Goal: Task Accomplishment & Management: Use online tool/utility

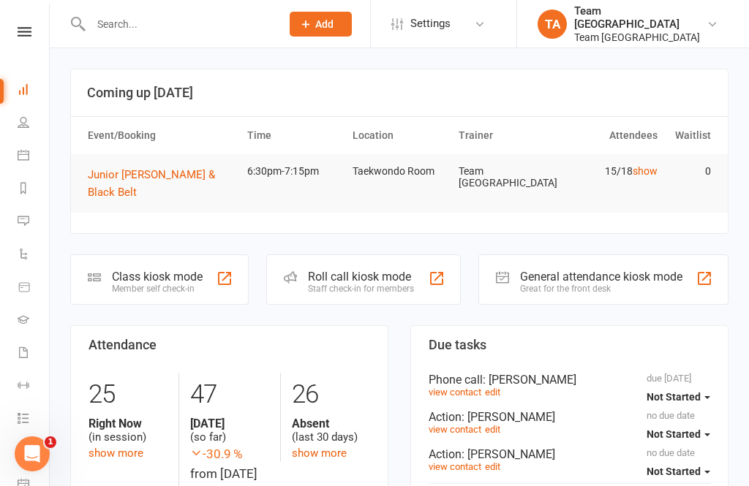
click at [28, 35] on icon at bounding box center [25, 32] width 14 height 10
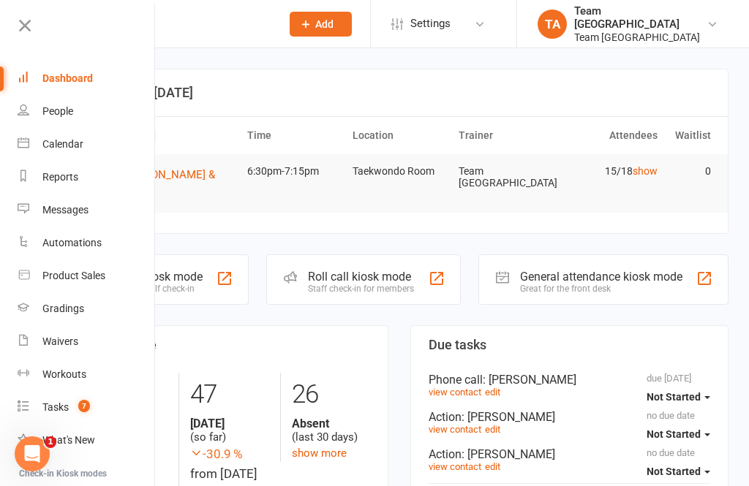
click at [101, 140] on link "Calendar" at bounding box center [87, 144] width 138 height 33
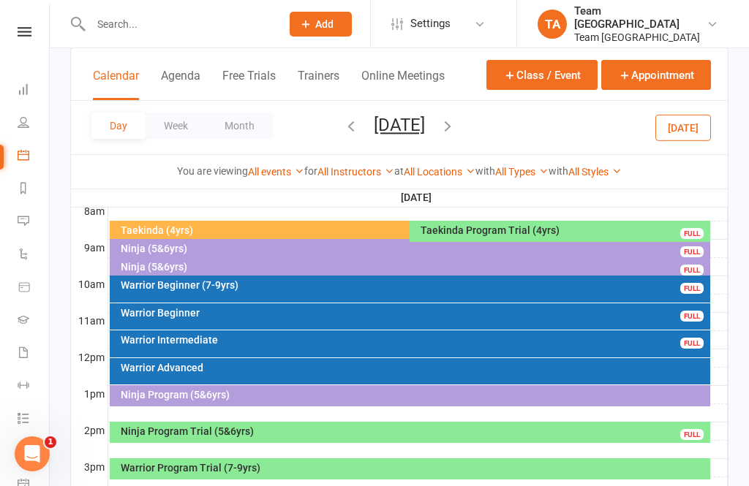
scroll to position [398, 0]
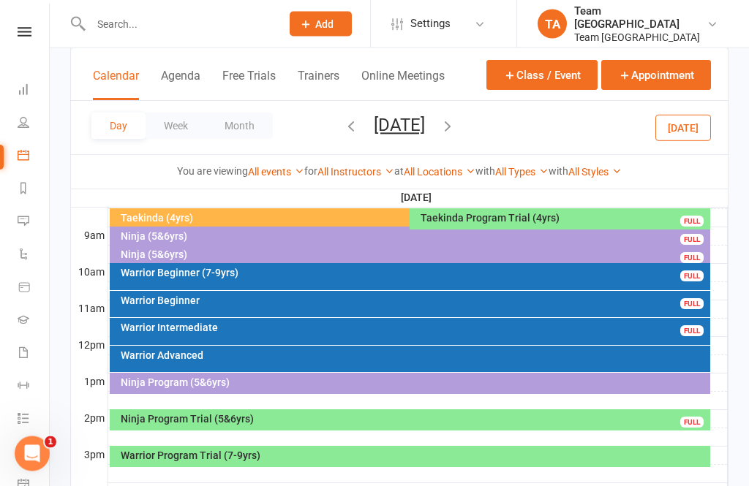
click at [262, 326] on div "Warrior Intermediate" at bounding box center [414, 328] width 588 height 10
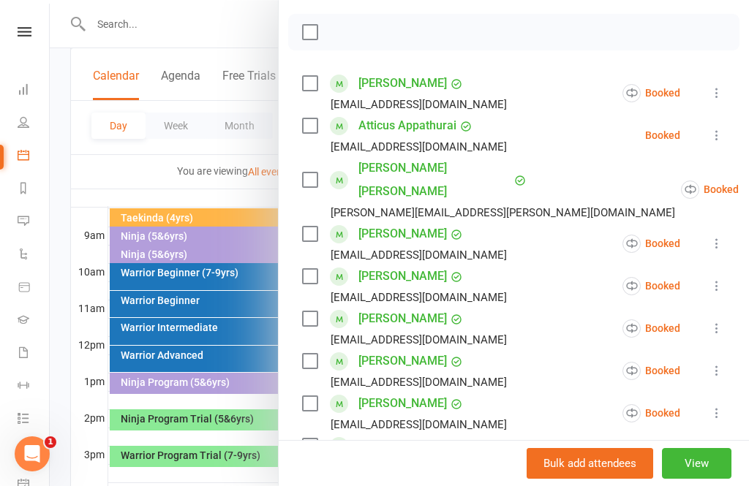
scroll to position [206, 0]
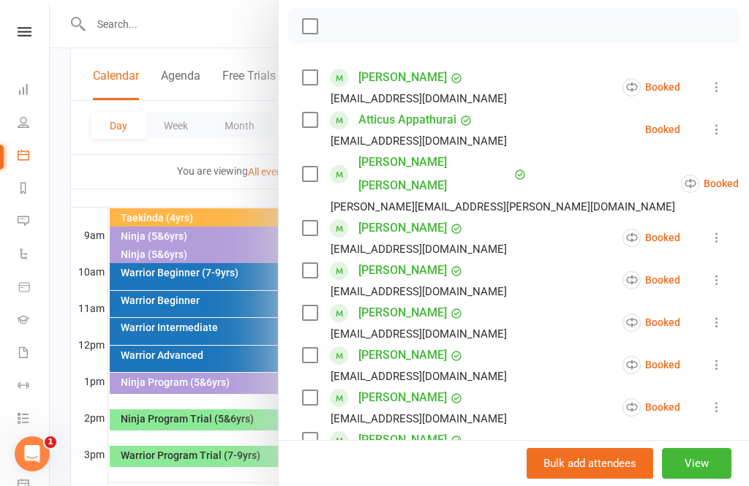
click at [695, 479] on button "View" at bounding box center [696, 463] width 69 height 31
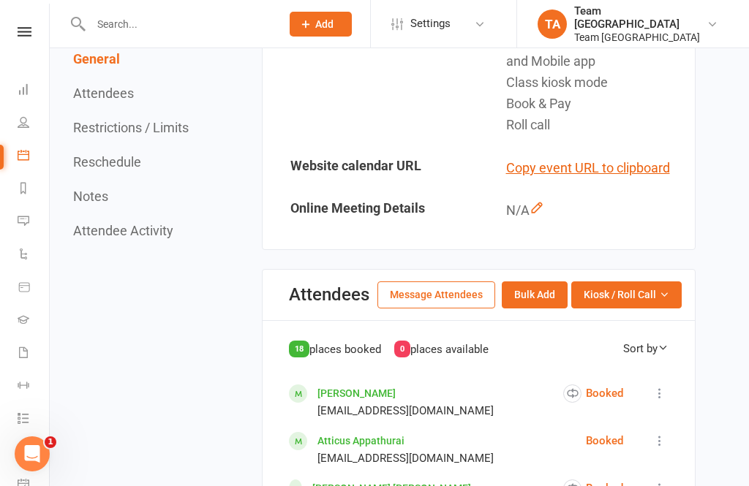
scroll to position [491, 0]
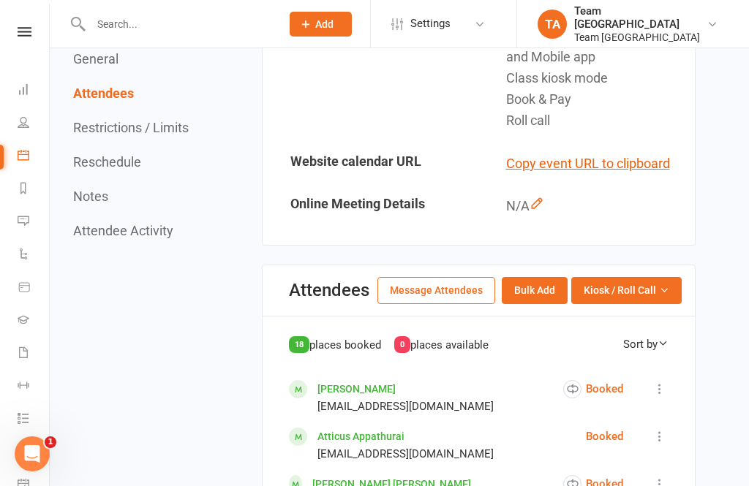
click at [654, 288] on span "Kiosk / Roll Call" at bounding box center [619, 290] width 72 height 16
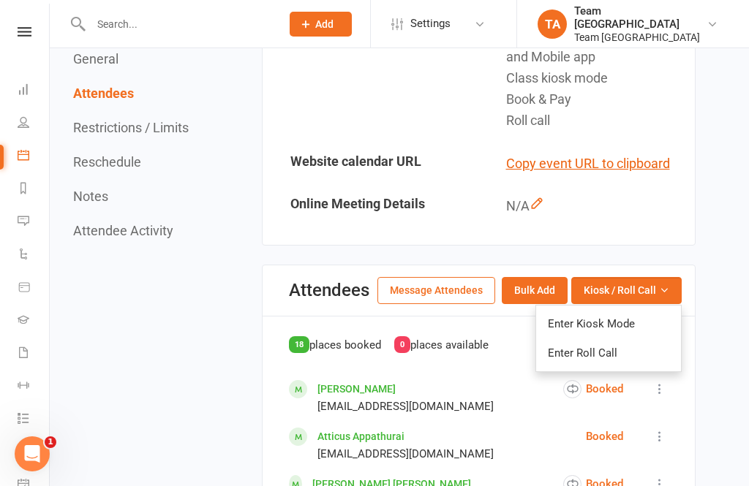
click at [654, 293] on button "Kiosk / Roll Call" at bounding box center [626, 290] width 110 height 26
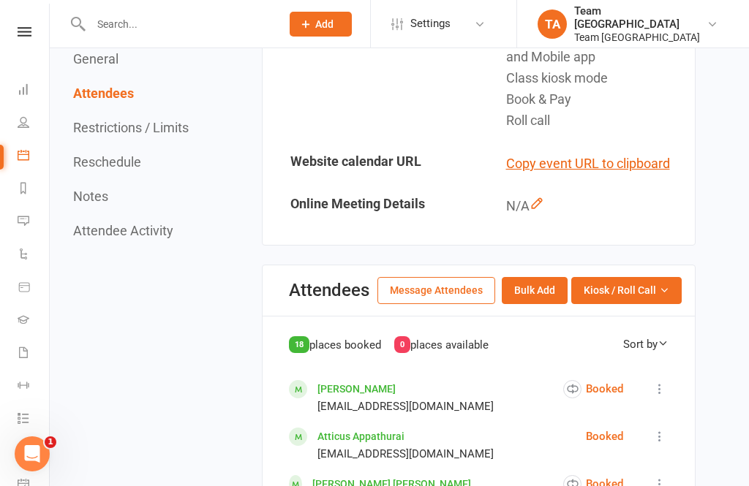
click at [643, 290] on span "Kiosk / Roll Call" at bounding box center [619, 290] width 72 height 16
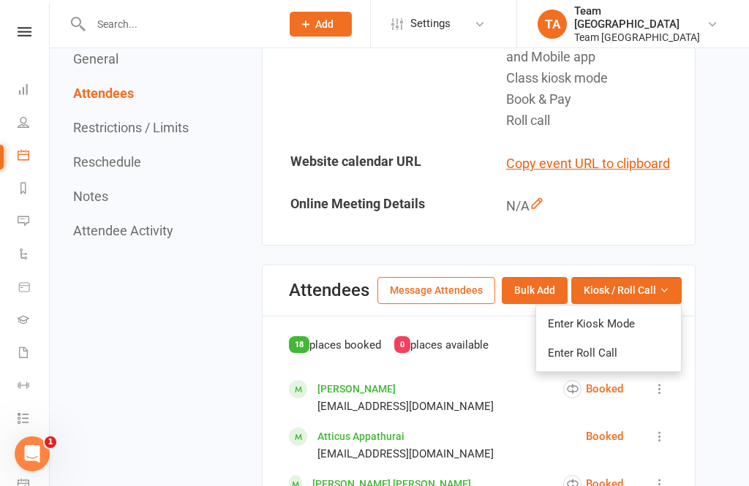
click at [615, 349] on link "Enter Roll Call" at bounding box center [608, 352] width 145 height 29
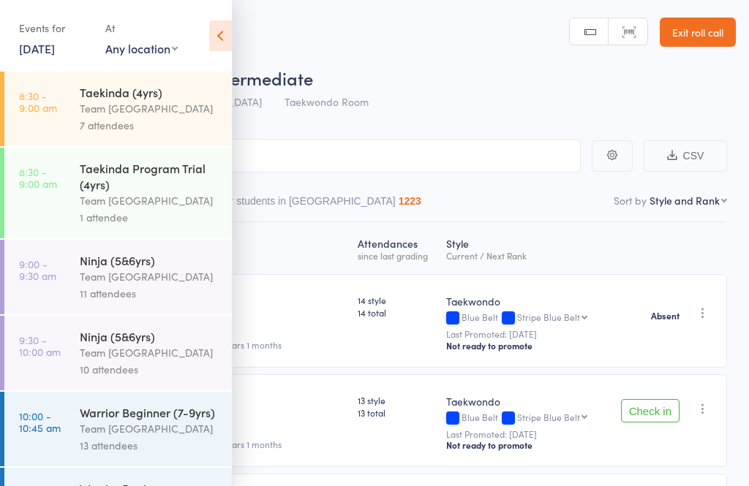
scroll to position [222, 0]
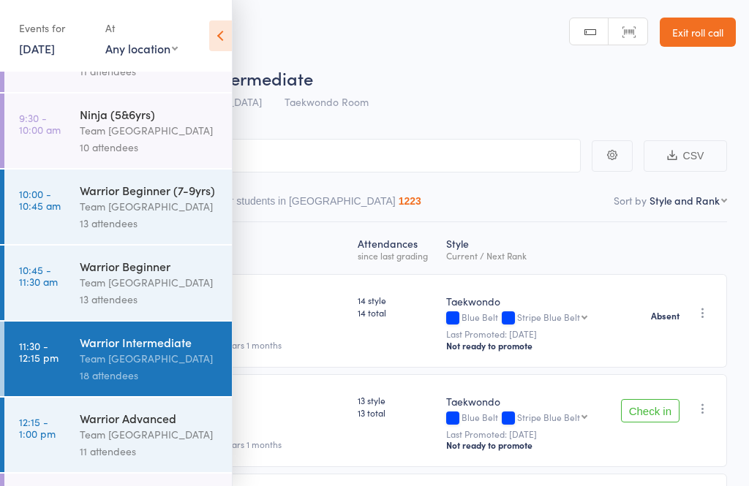
click at [159, 363] on div "Team [GEOGRAPHIC_DATA]" at bounding box center [150, 358] width 140 height 17
click at [229, 26] on icon at bounding box center [220, 35] width 23 height 31
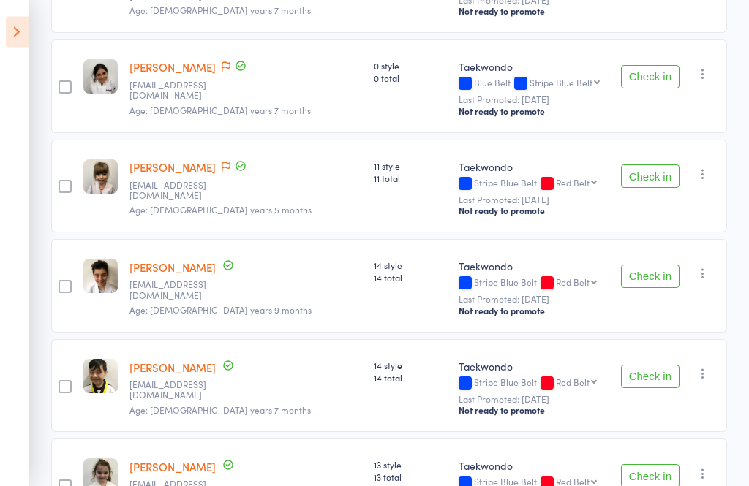
scroll to position [1233, 0]
click at [17, 39] on icon at bounding box center [17, 32] width 23 height 31
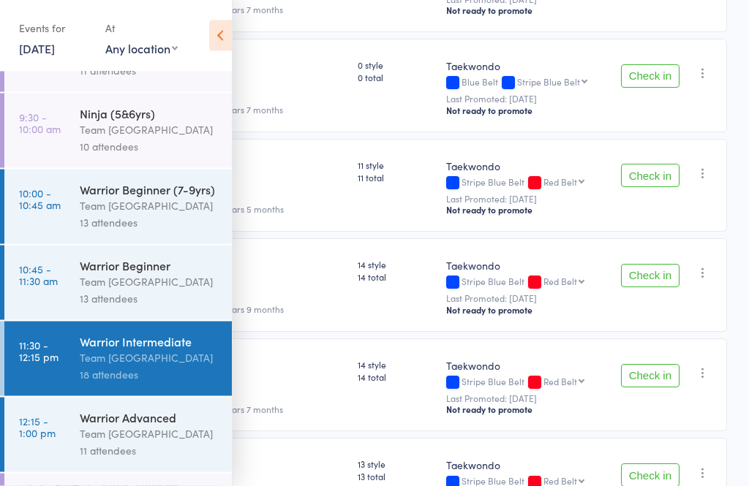
scroll to position [1234, 0]
click at [81, 291] on div "Team [GEOGRAPHIC_DATA]" at bounding box center [150, 282] width 140 height 17
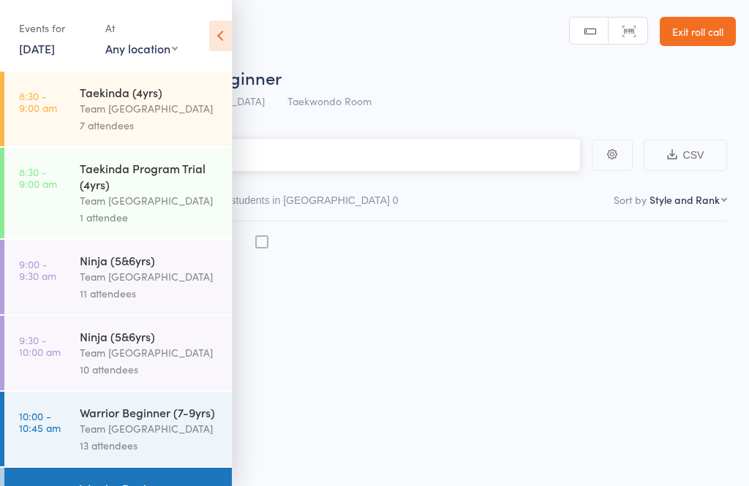
scroll to position [1, 0]
